Goal: Task Accomplishment & Management: Use online tool/utility

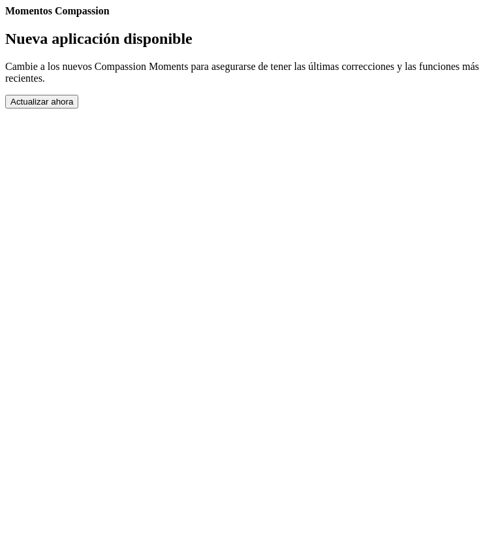
click at [479, 108] on body "Momentos Compassion Nueva aplicación disponible Cambie a los nuevos Compassion …" at bounding box center [248, 56] width 486 height 103
click at [78, 108] on button "Actualizar ahora" at bounding box center [41, 102] width 73 height 14
